Goal: Task Accomplishment & Management: Manage account settings

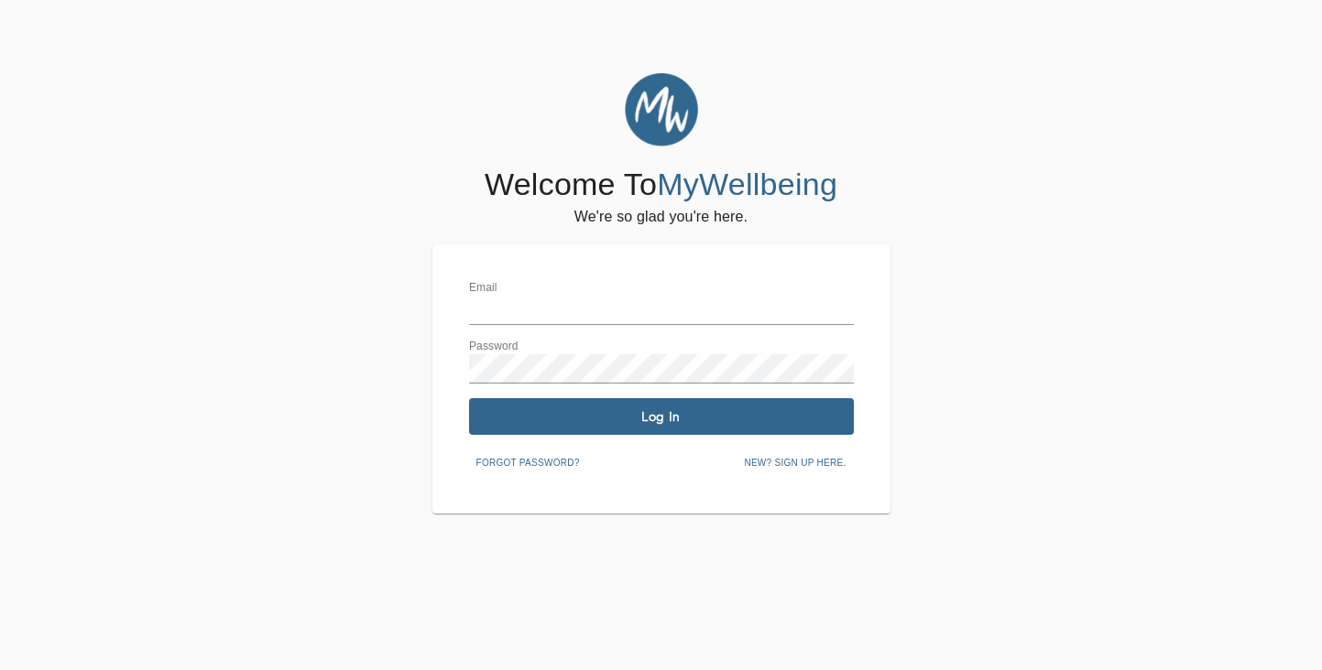
type input "[EMAIL_ADDRESS][DOMAIN_NAME]"
click at [570, 413] on span "Log In" at bounding box center [661, 416] width 370 height 17
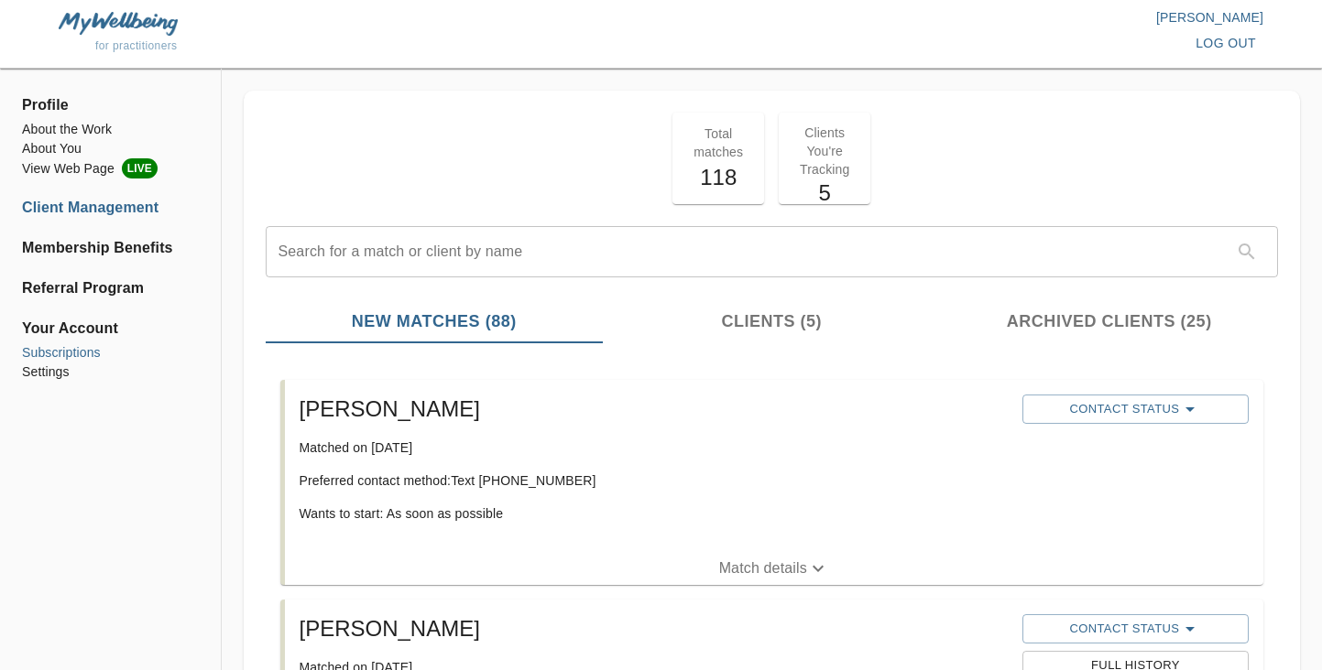
click at [84, 349] on li "Subscriptions" at bounding box center [110, 352] width 177 height 19
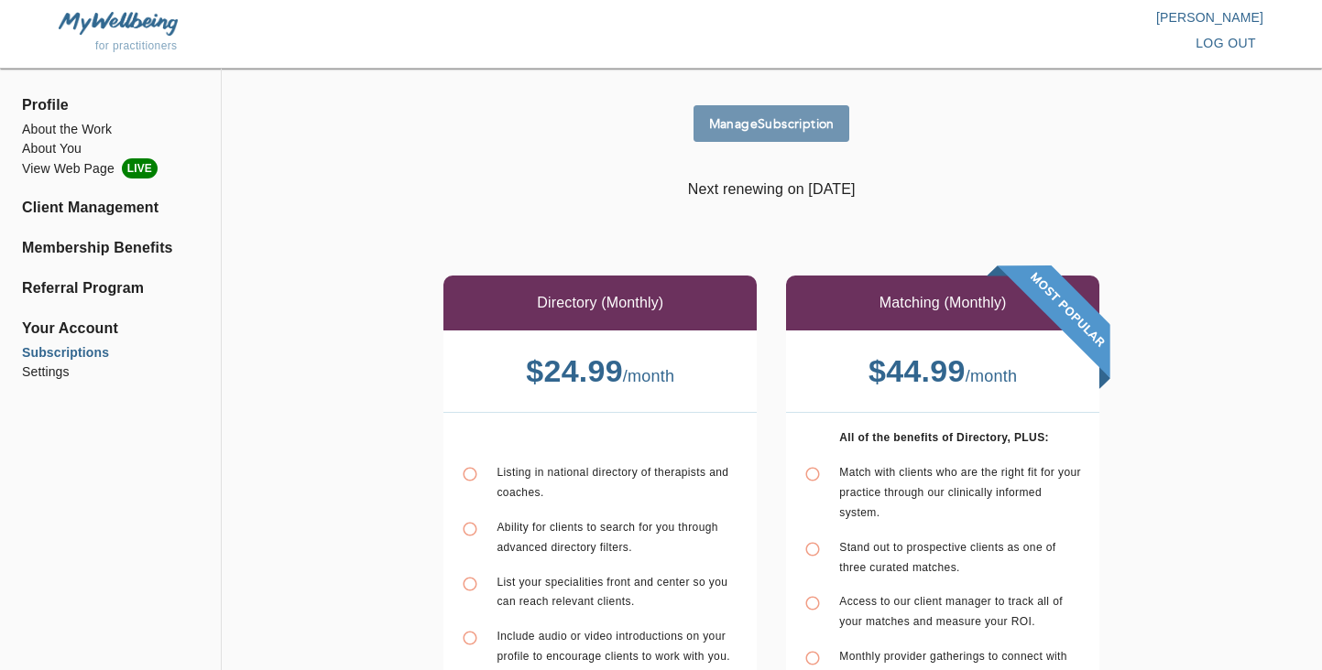
click at [769, 121] on span "Manage Subscription" at bounding box center [771, 123] width 141 height 17
